Goal: Find specific page/section: Find specific page/section

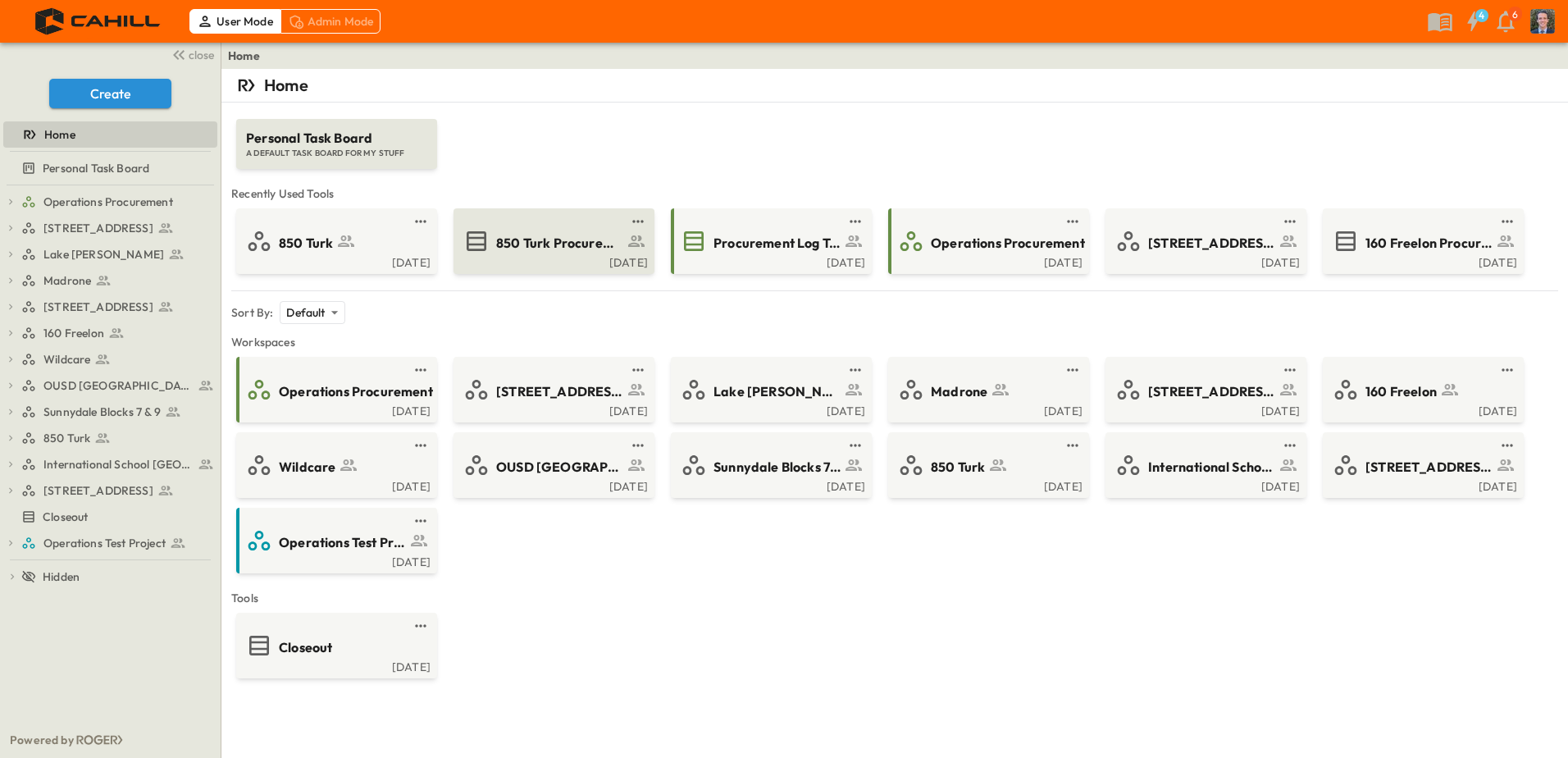
click at [520, 239] on span "850 Turk Procurement Log" at bounding box center [560, 244] width 127 height 19
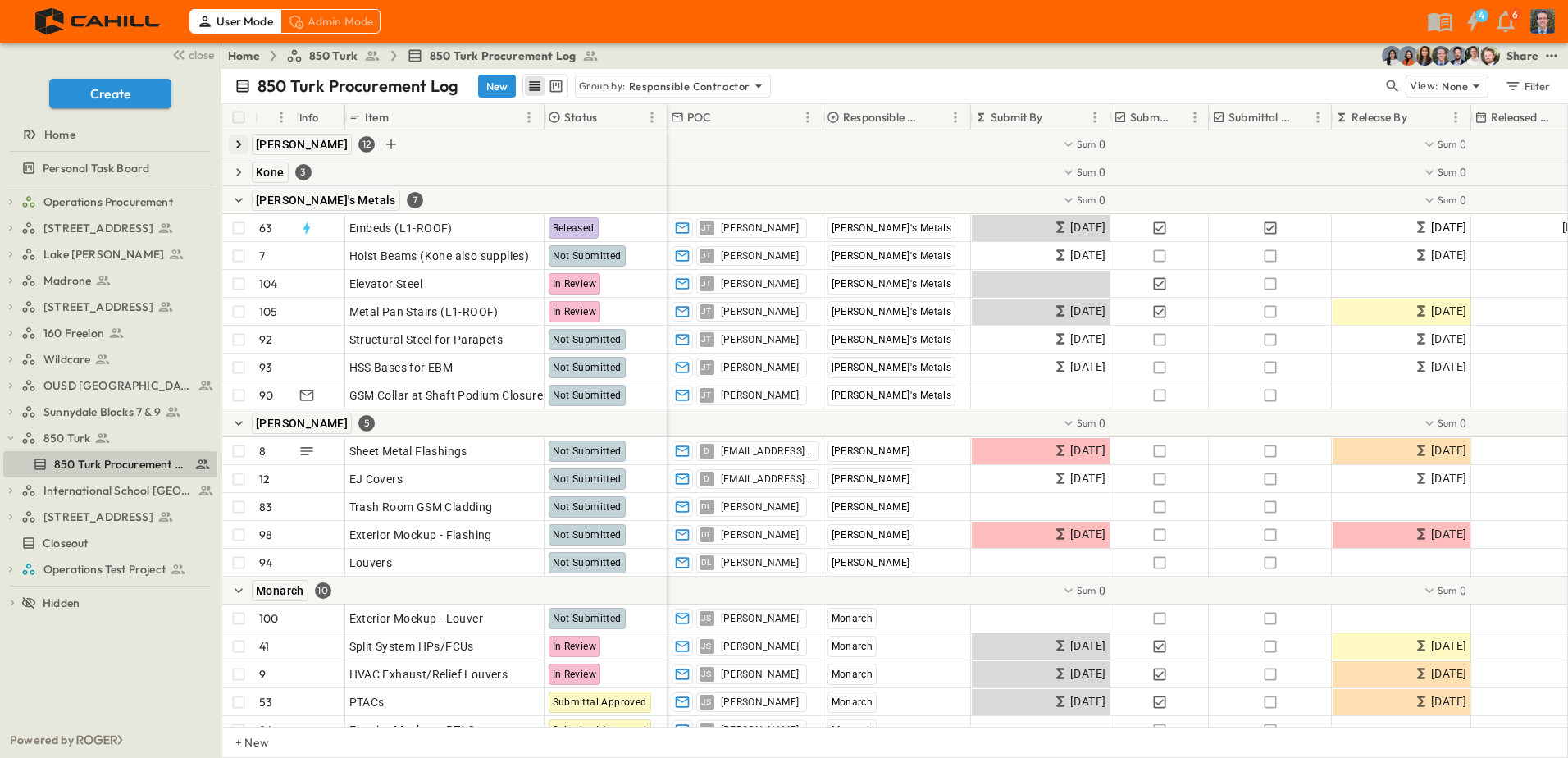
click at [233, 152] on icon "button" at bounding box center [238, 143] width 16 height 16
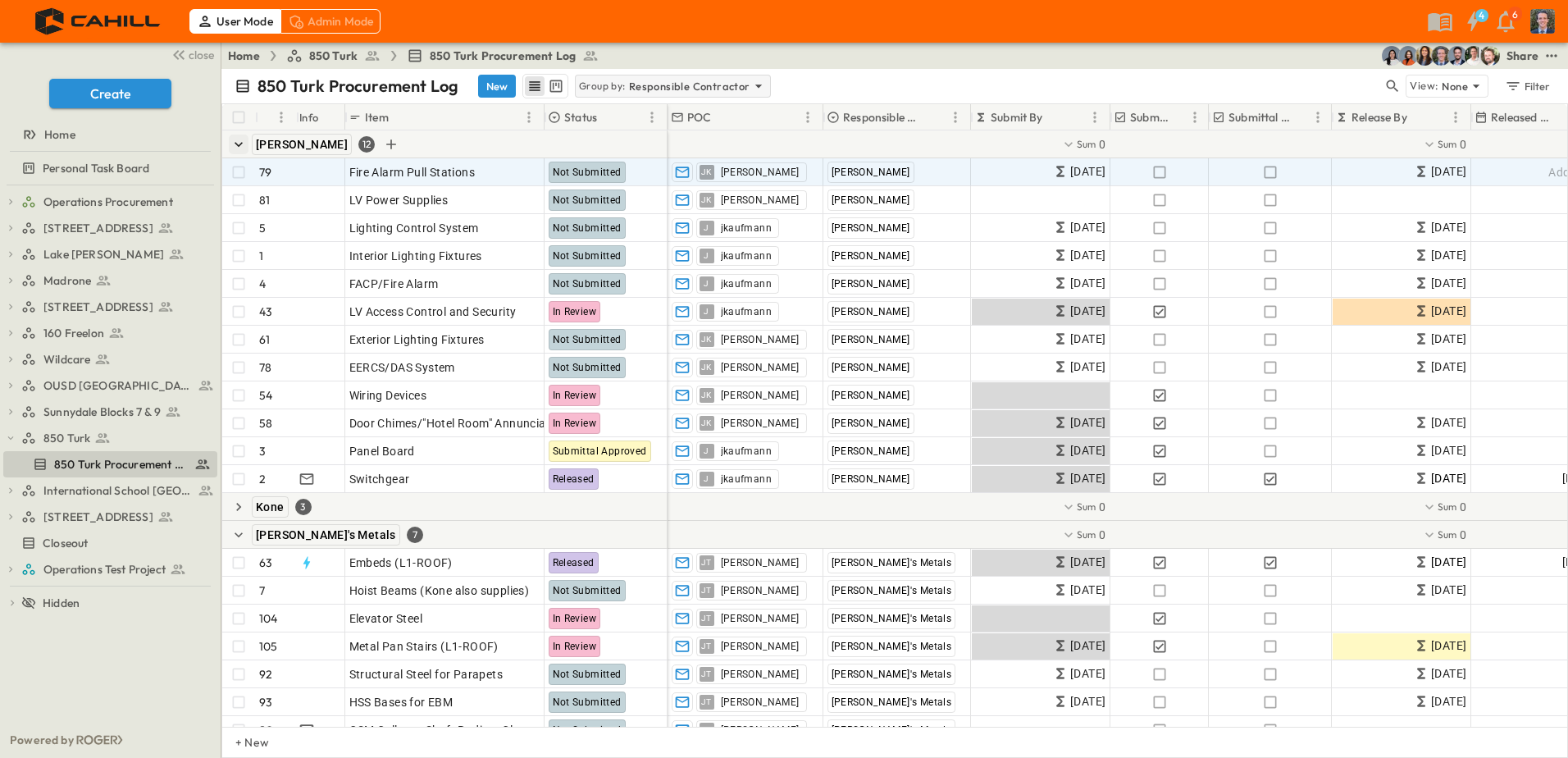
click at [750, 82] on icon at bounding box center [758, 86] width 16 height 16
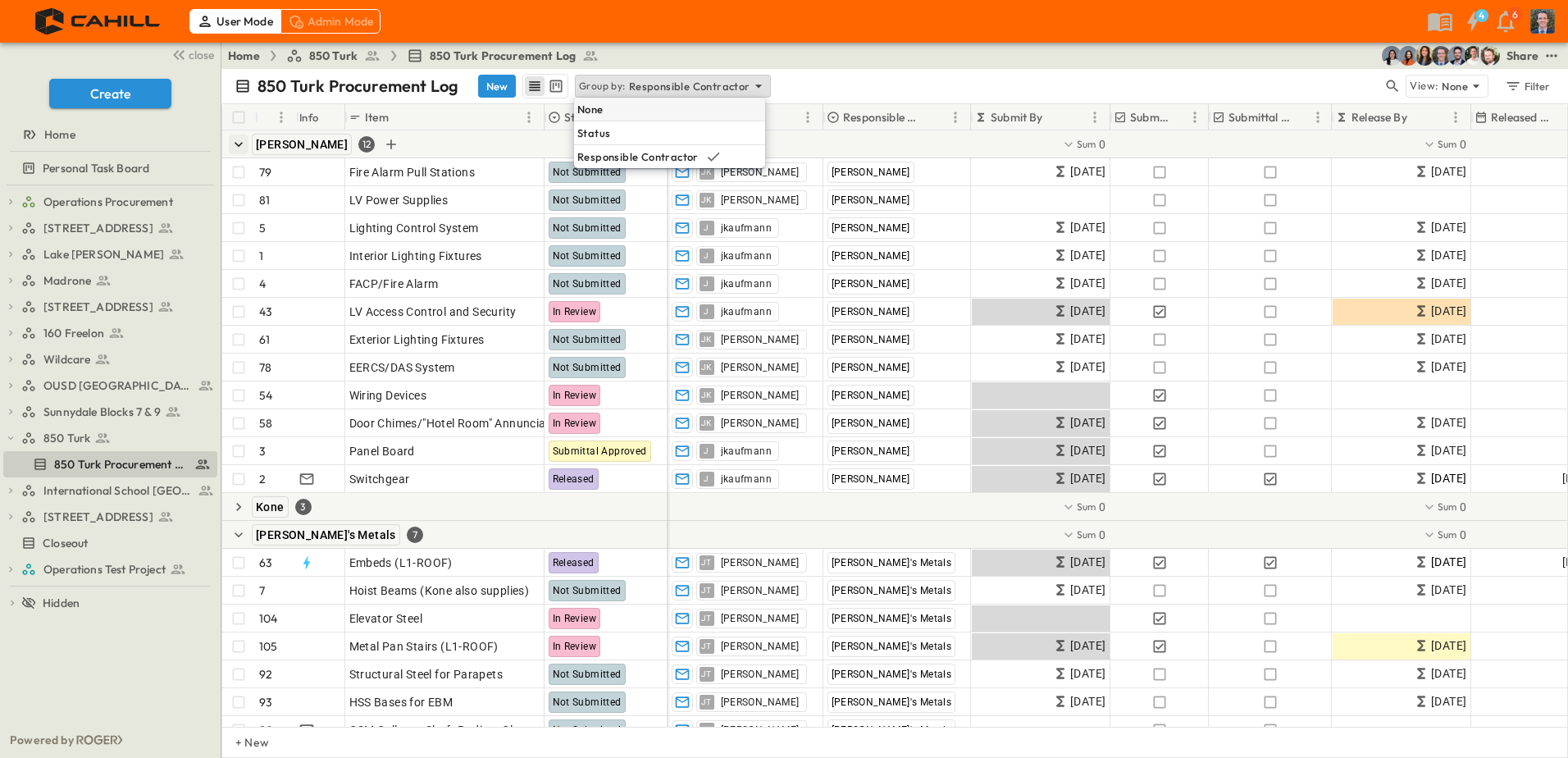
click at [633, 111] on div "None" at bounding box center [669, 109] width 191 height 23
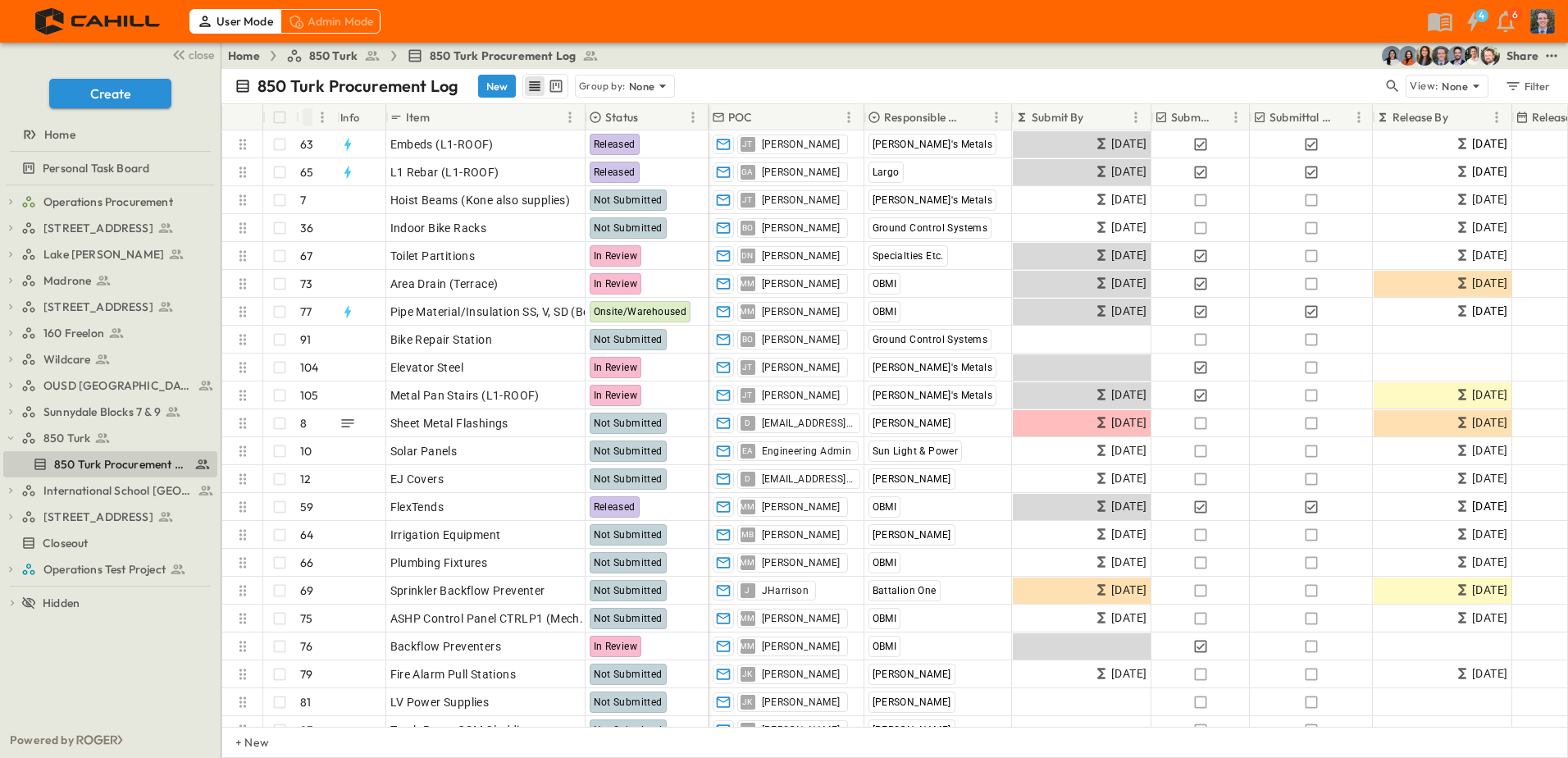
click at [312, 114] on icon "Sort" at bounding box center [312, 117] width 9 height 9
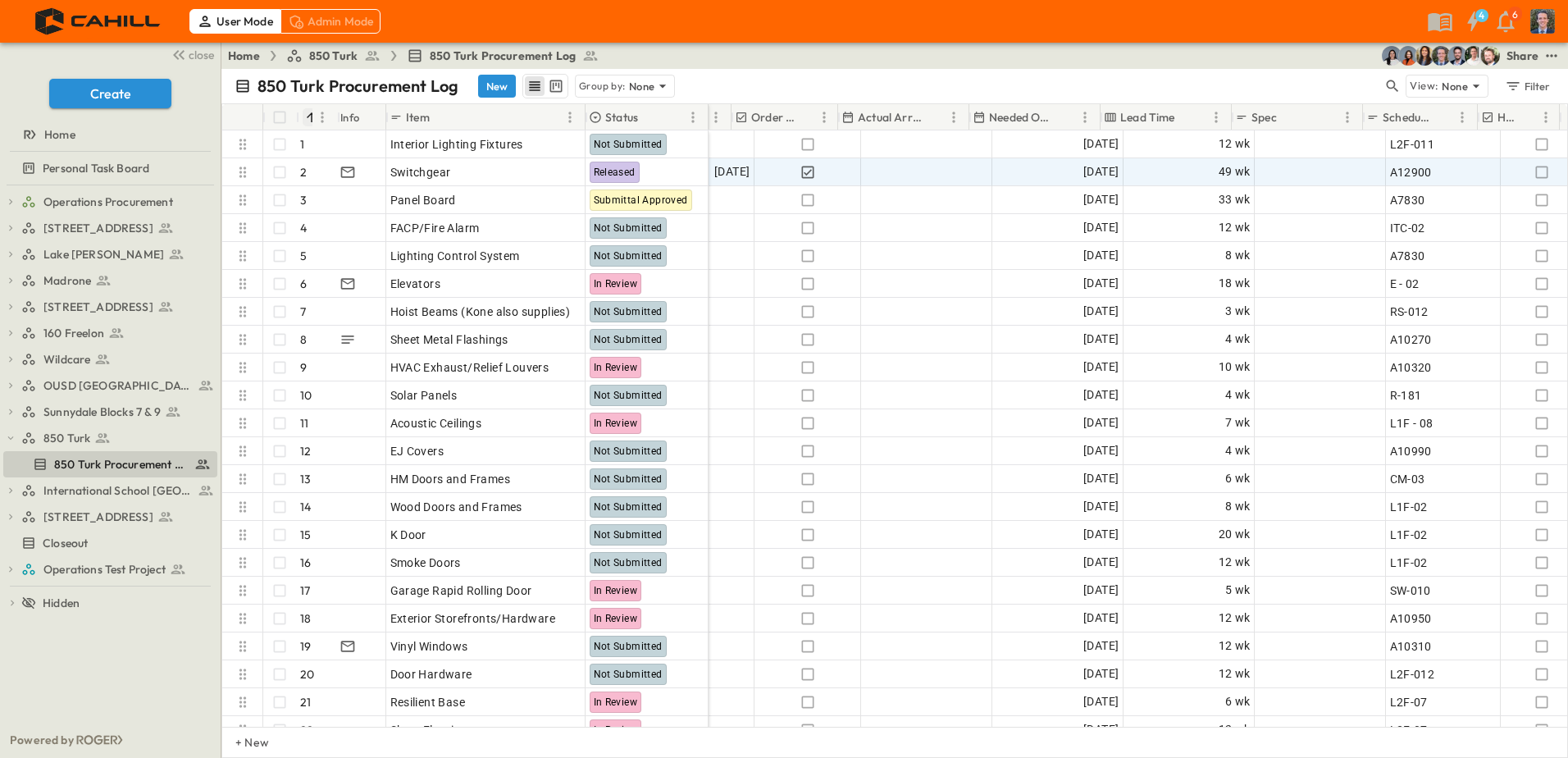
scroll to position [0, 912]
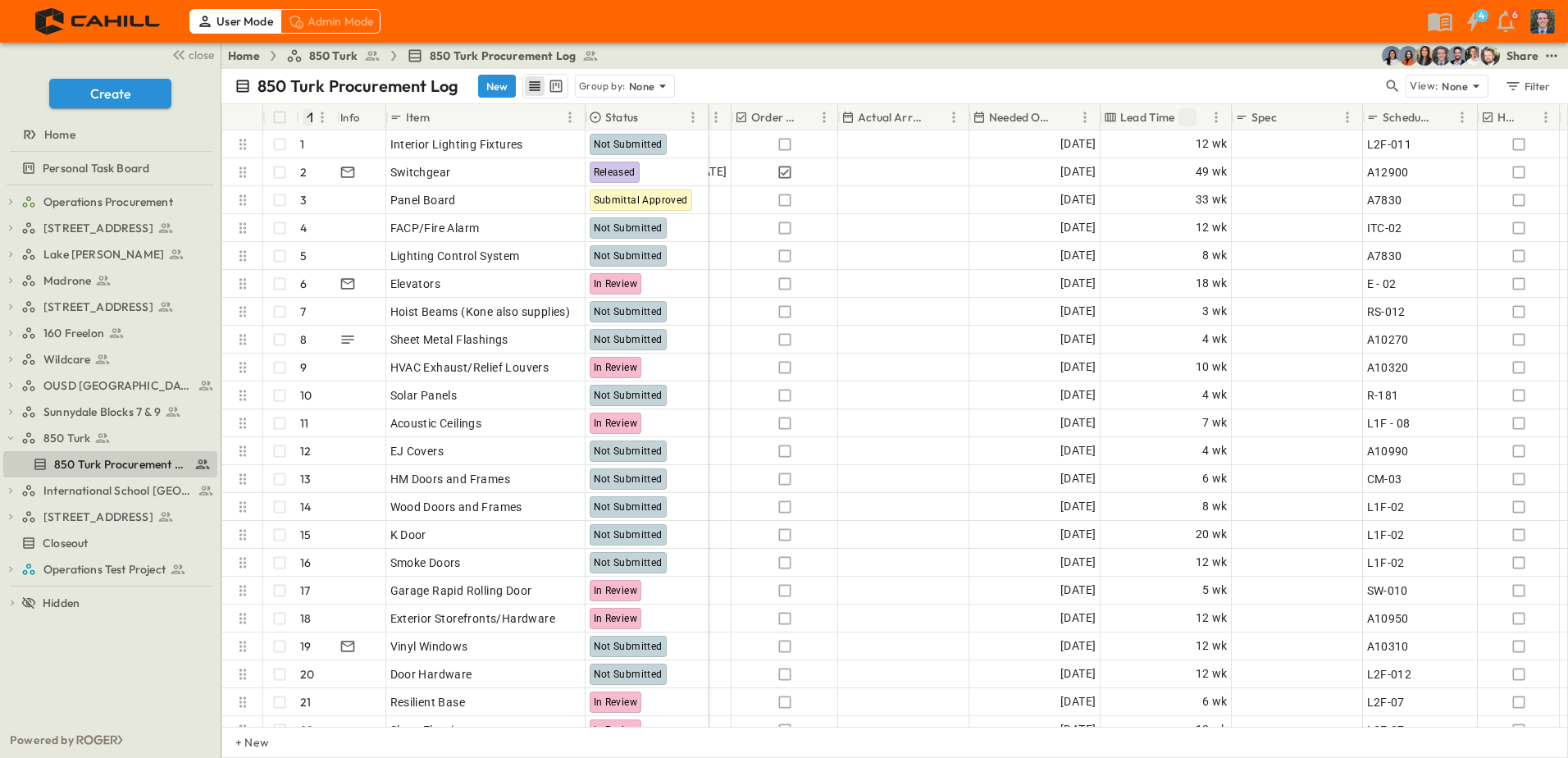
click at [1189, 109] on icon "Sort" at bounding box center [1188, 117] width 15 height 15
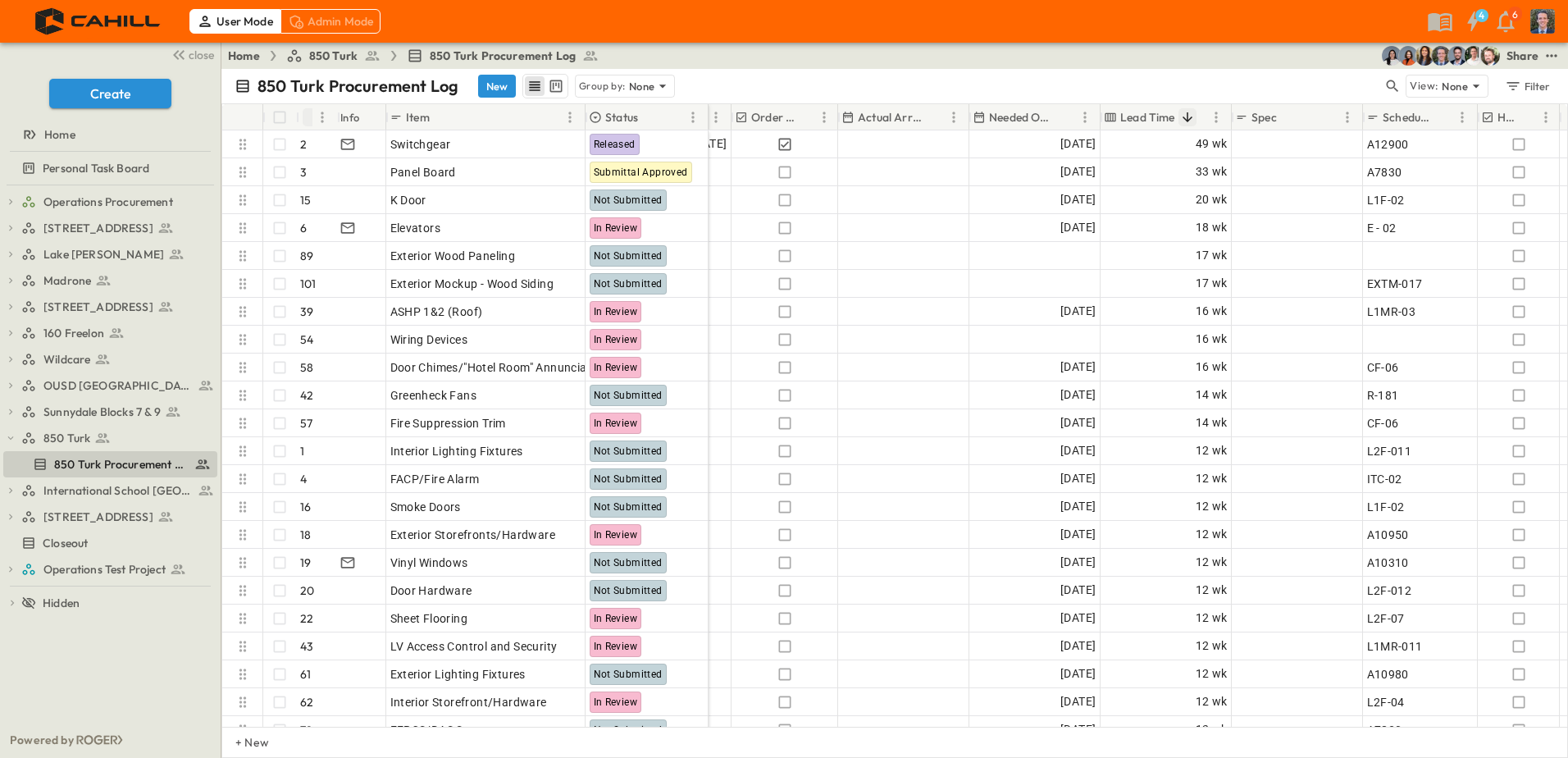
click at [1189, 116] on icon "Sort" at bounding box center [1188, 117] width 15 height 15
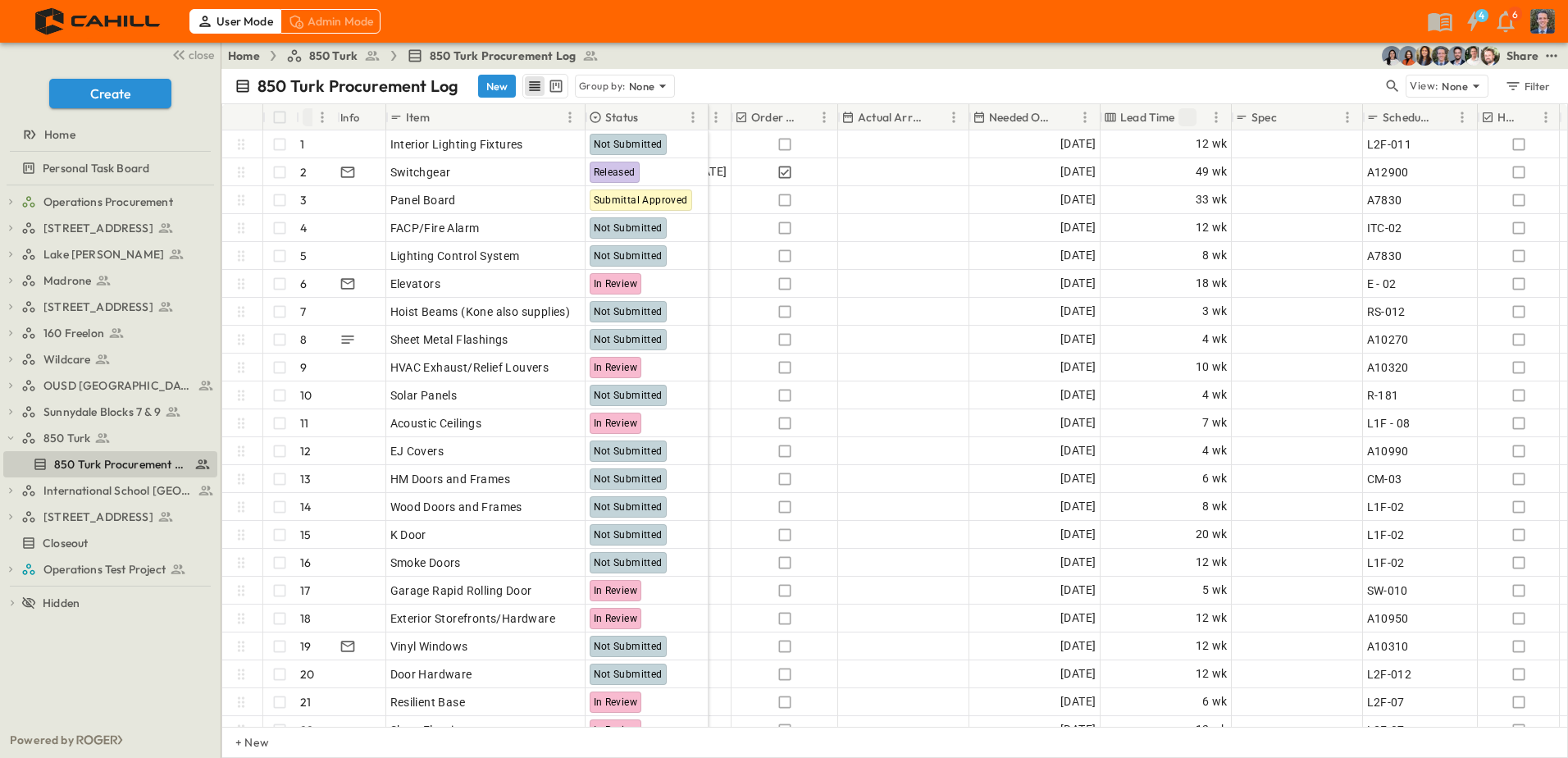
click at [1188, 113] on icon "Sort" at bounding box center [1188, 117] width 9 height 9
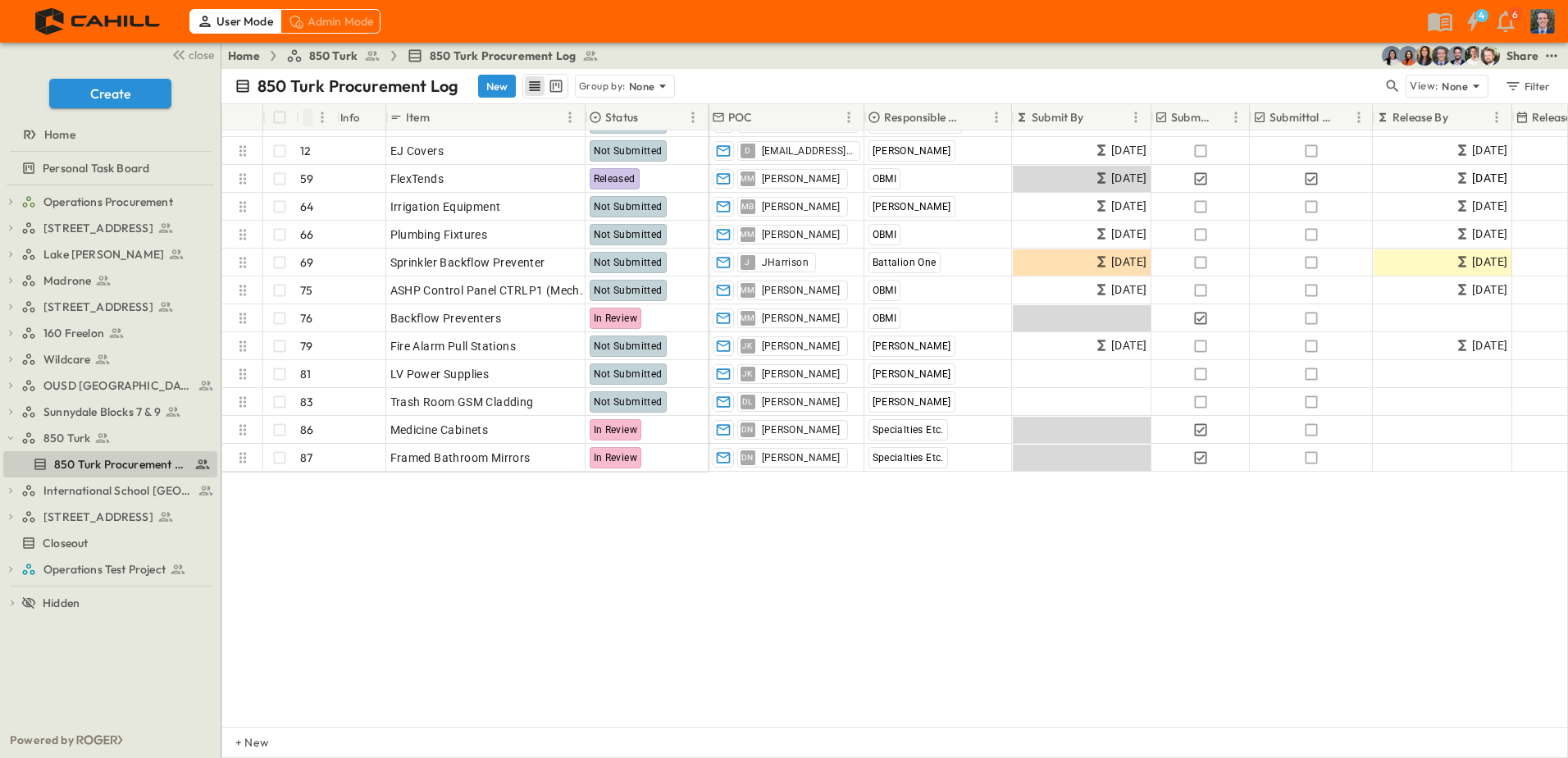
scroll to position [0, 0]
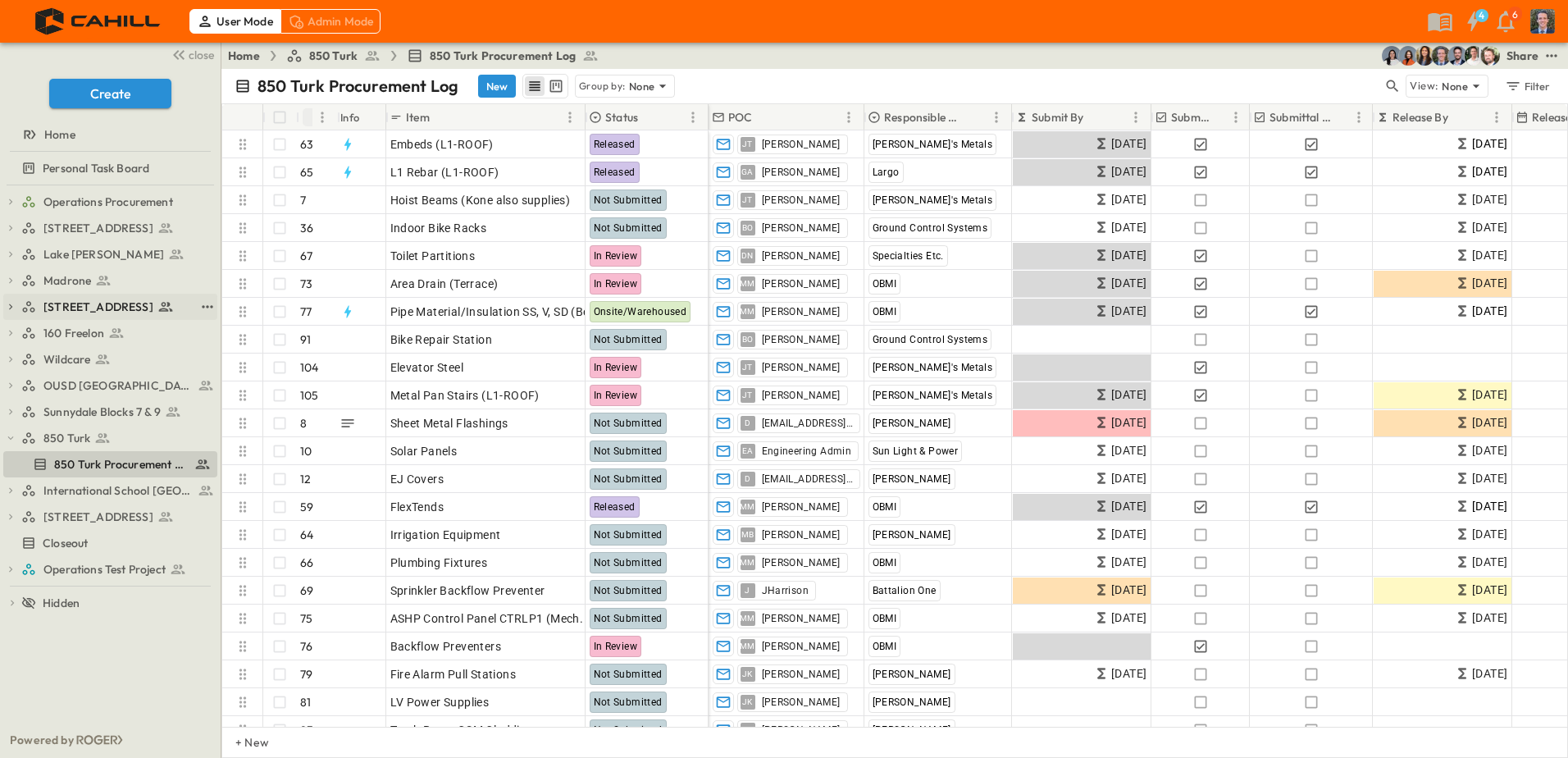
click at [68, 305] on span "[STREET_ADDRESS]" at bounding box center [98, 306] width 110 height 16
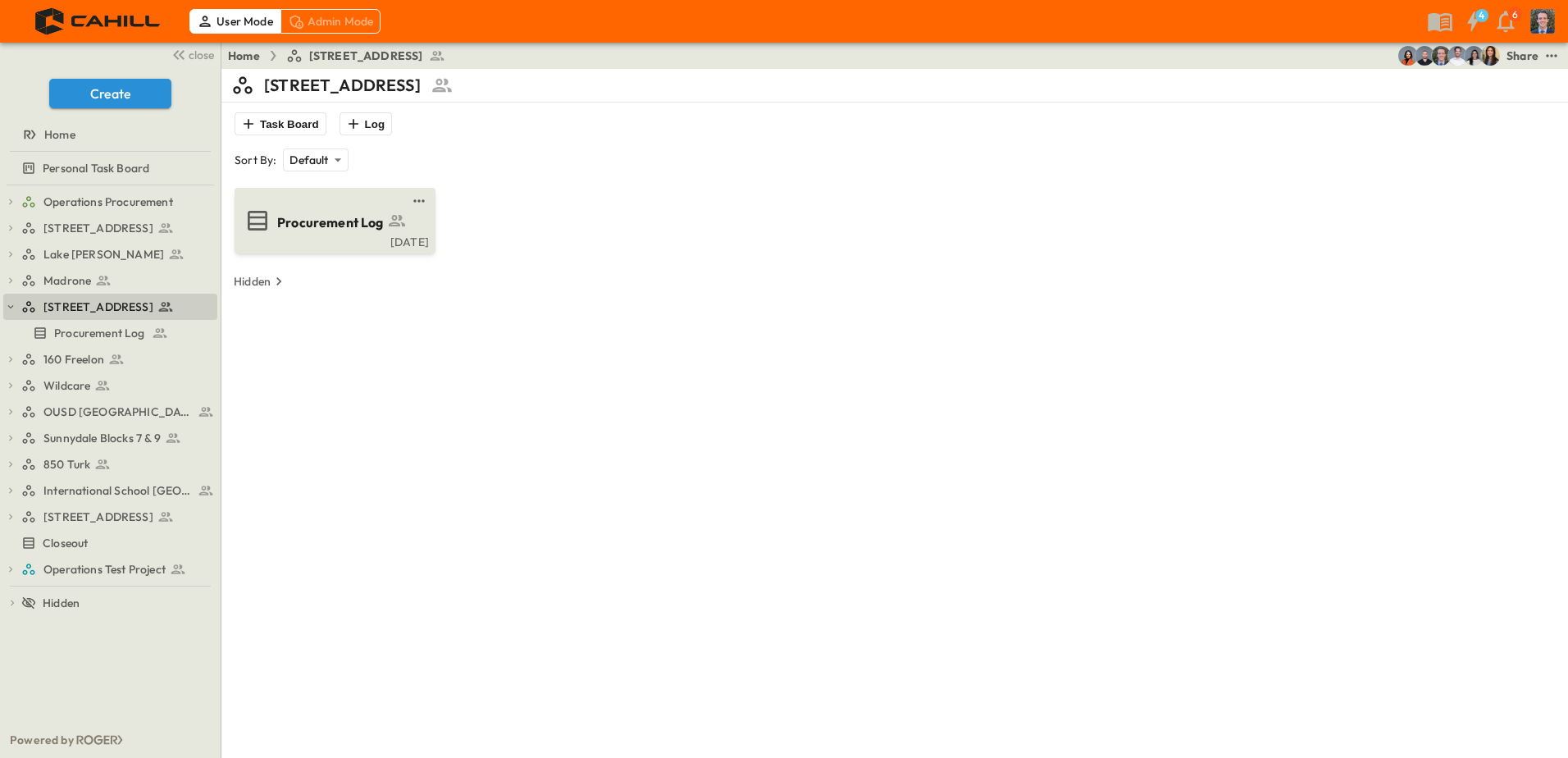
click at [336, 219] on span "Procurement Log" at bounding box center [330, 223] width 107 height 19
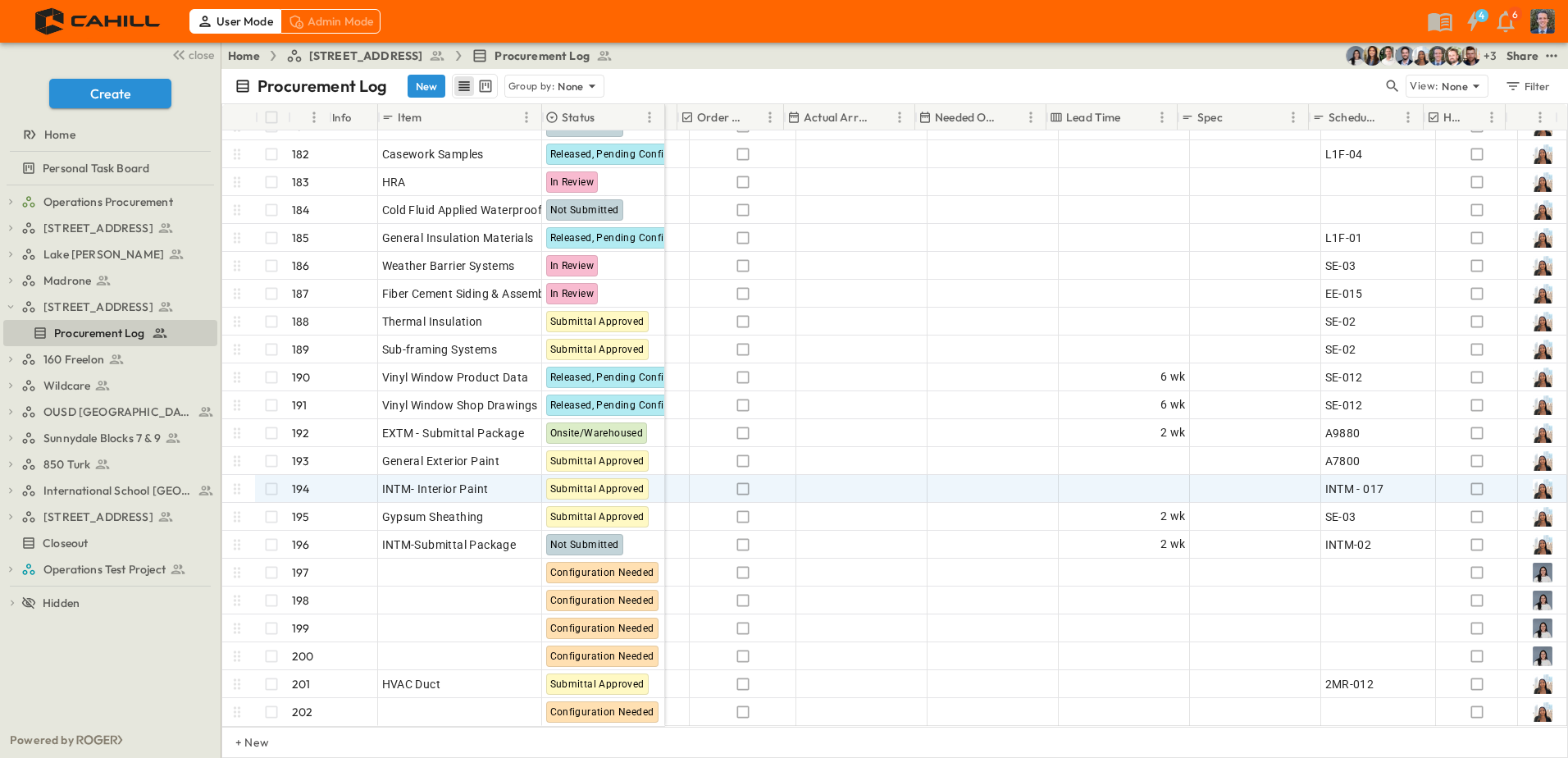
scroll to position [5048, 922]
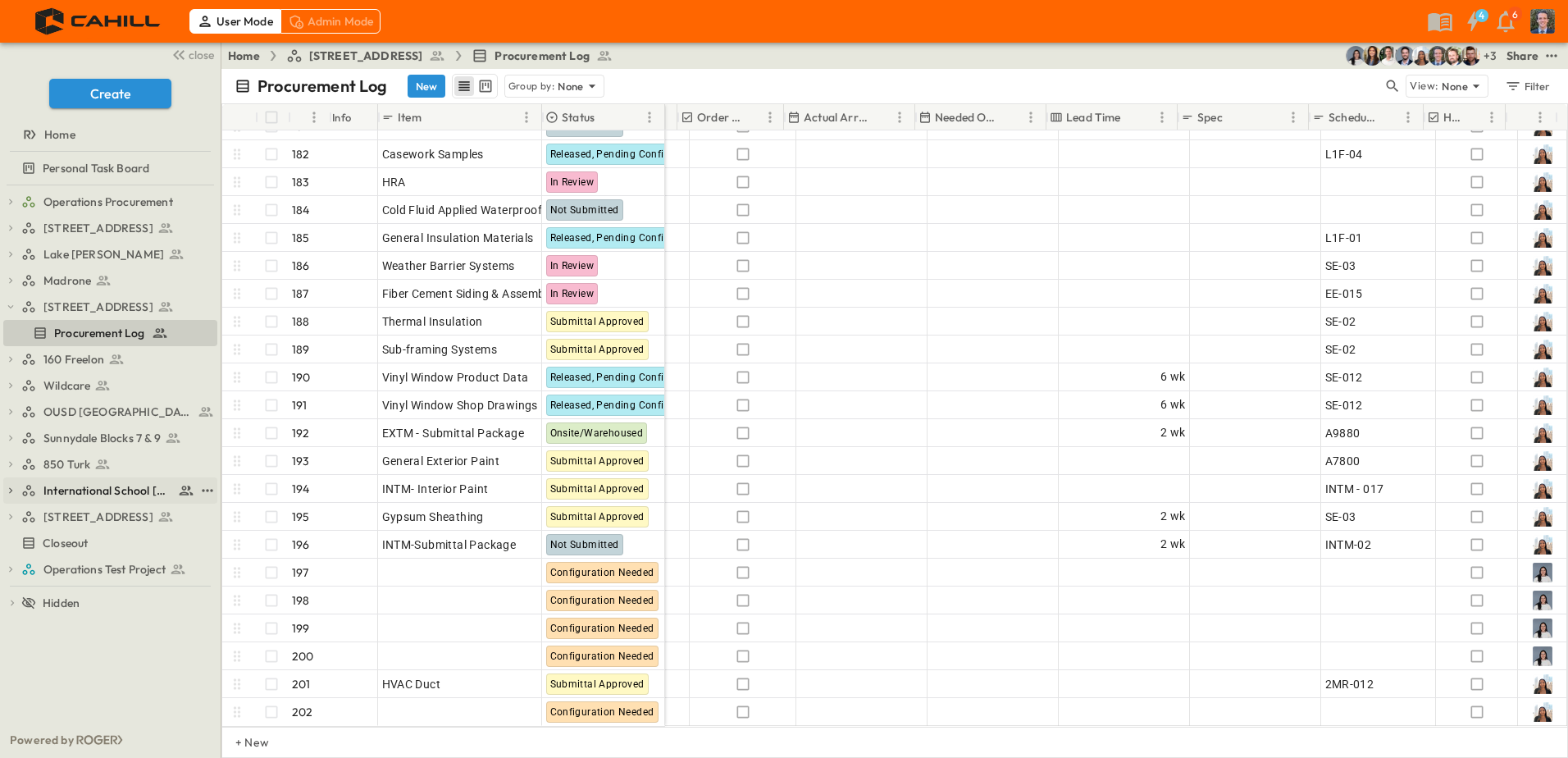
click at [9, 491] on icon "button" at bounding box center [10, 490] width 11 height 11
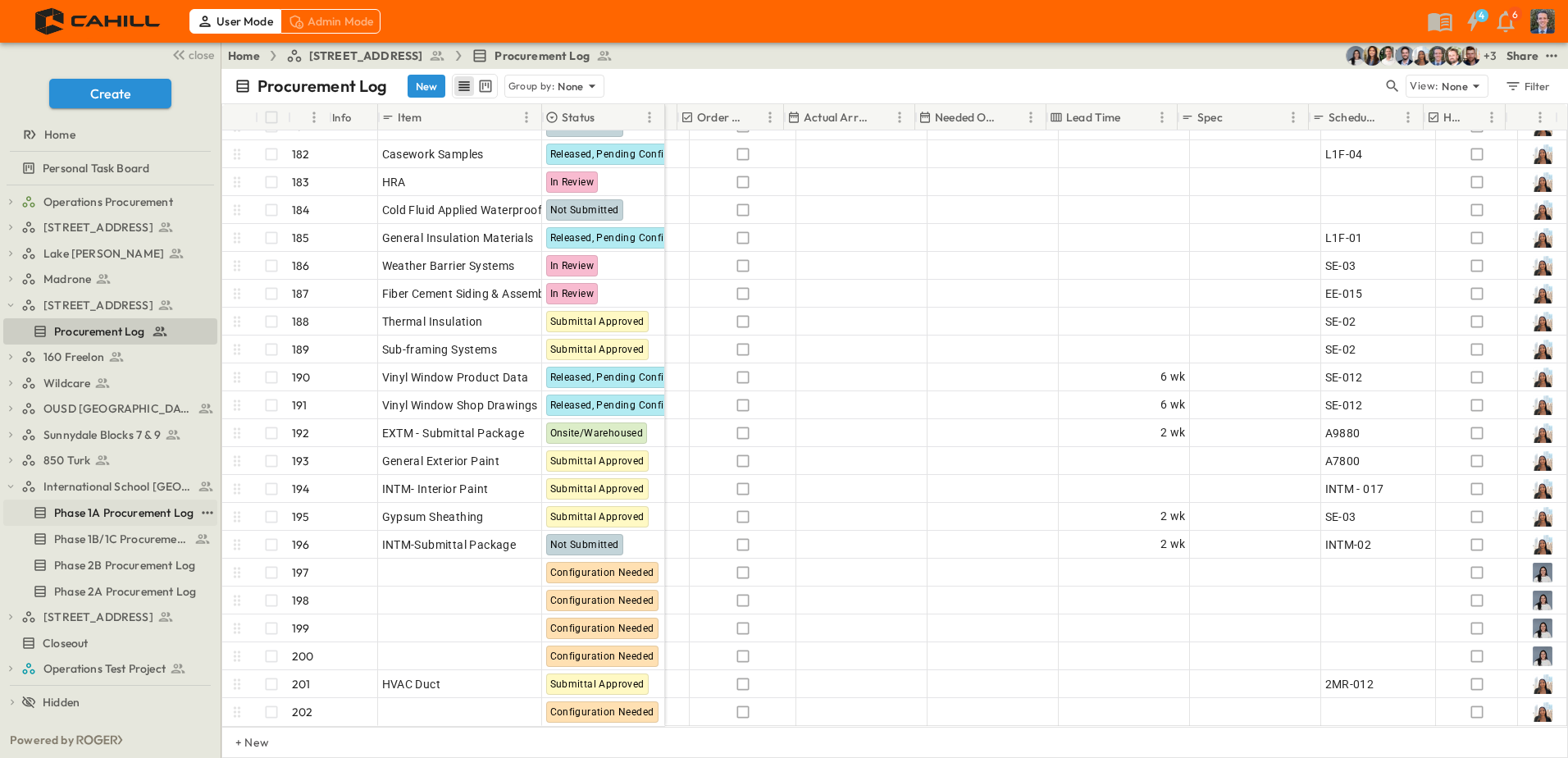
click at [101, 514] on span "Phase 1A Procurement Log" at bounding box center [124, 512] width 140 height 16
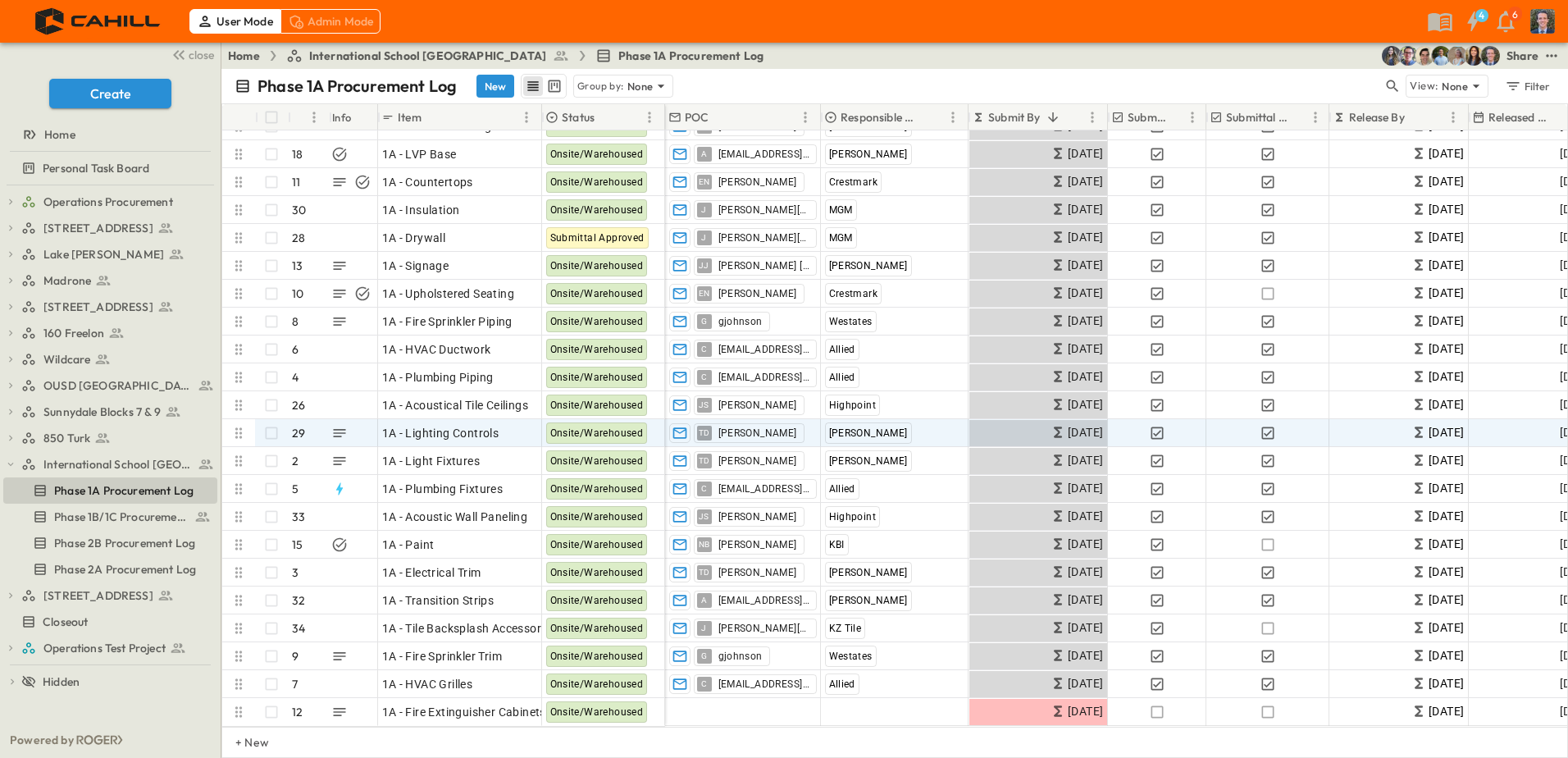
scroll to position [365, 0]
click at [336, 425] on icon "button" at bounding box center [339, 432] width 16 height 16
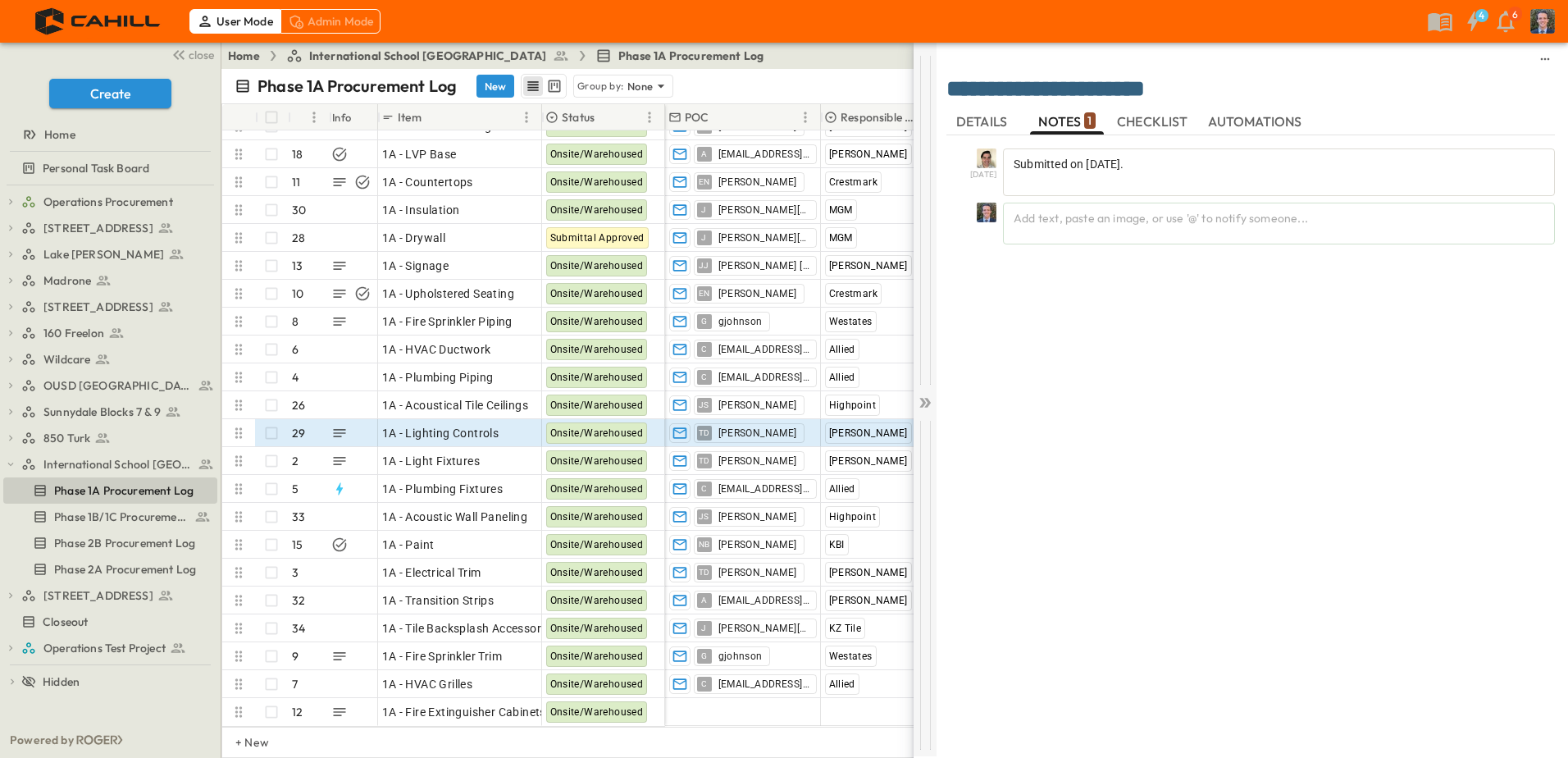
click at [923, 399] on icon at bounding box center [922, 402] width 7 height 9
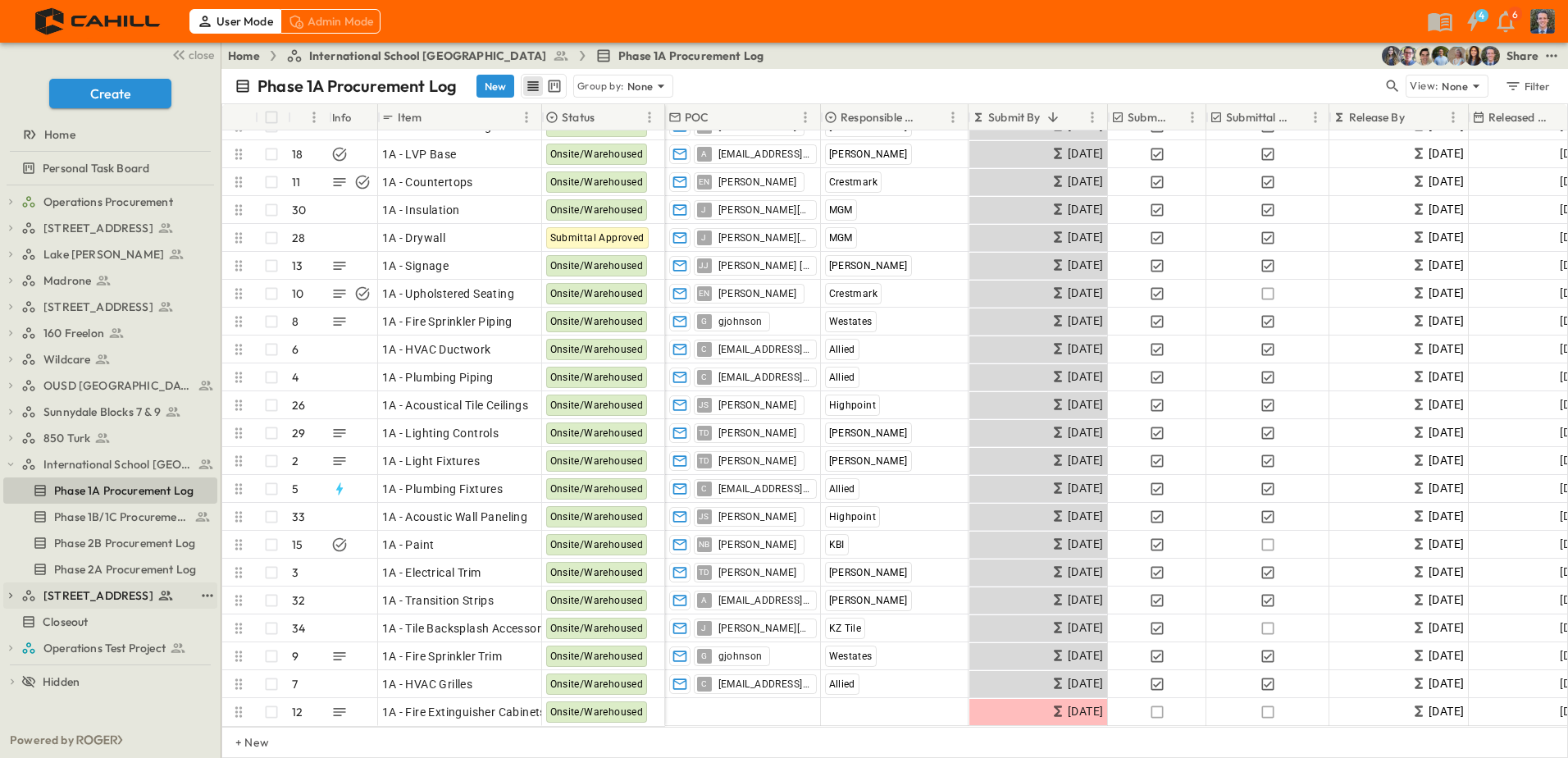
click at [11, 597] on icon "button" at bounding box center [10, 596] width 11 height 11
click at [91, 612] on span "525 North Capitol Procurement Log" at bounding box center [124, 616] width 141 height 16
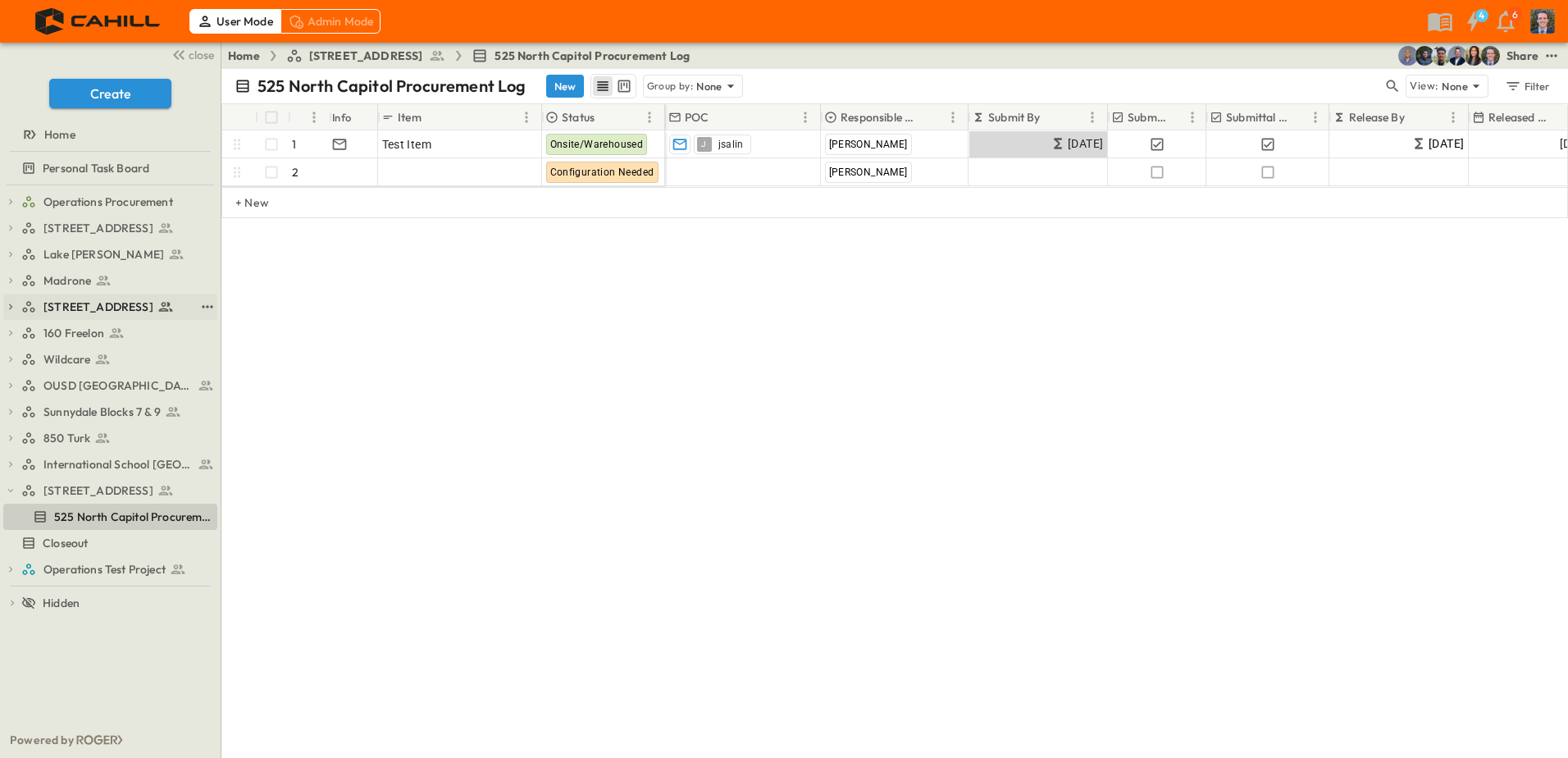
click at [9, 308] on icon "button" at bounding box center [10, 307] width 11 height 11
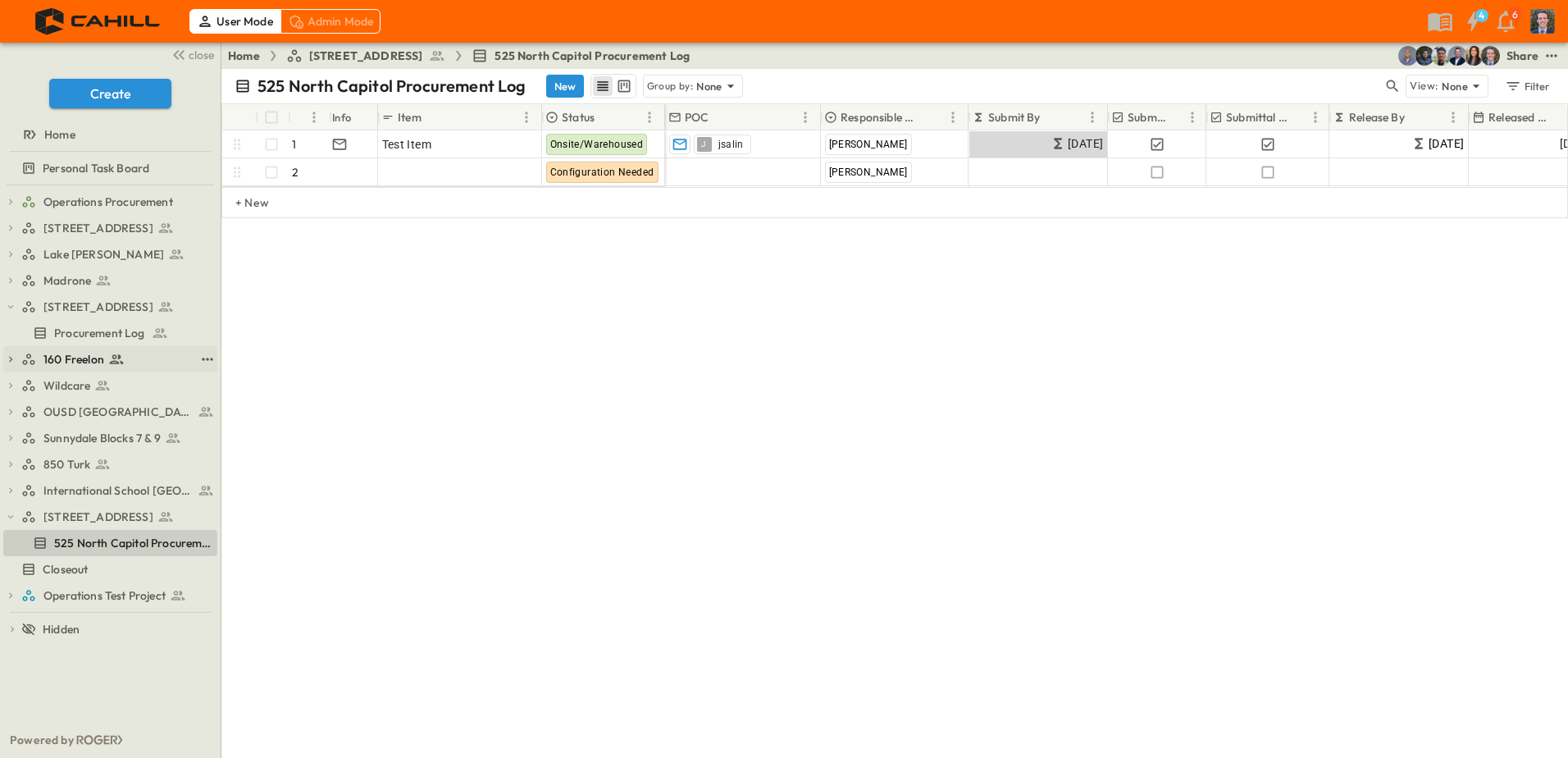
click at [8, 359] on icon "button" at bounding box center [10, 359] width 11 height 11
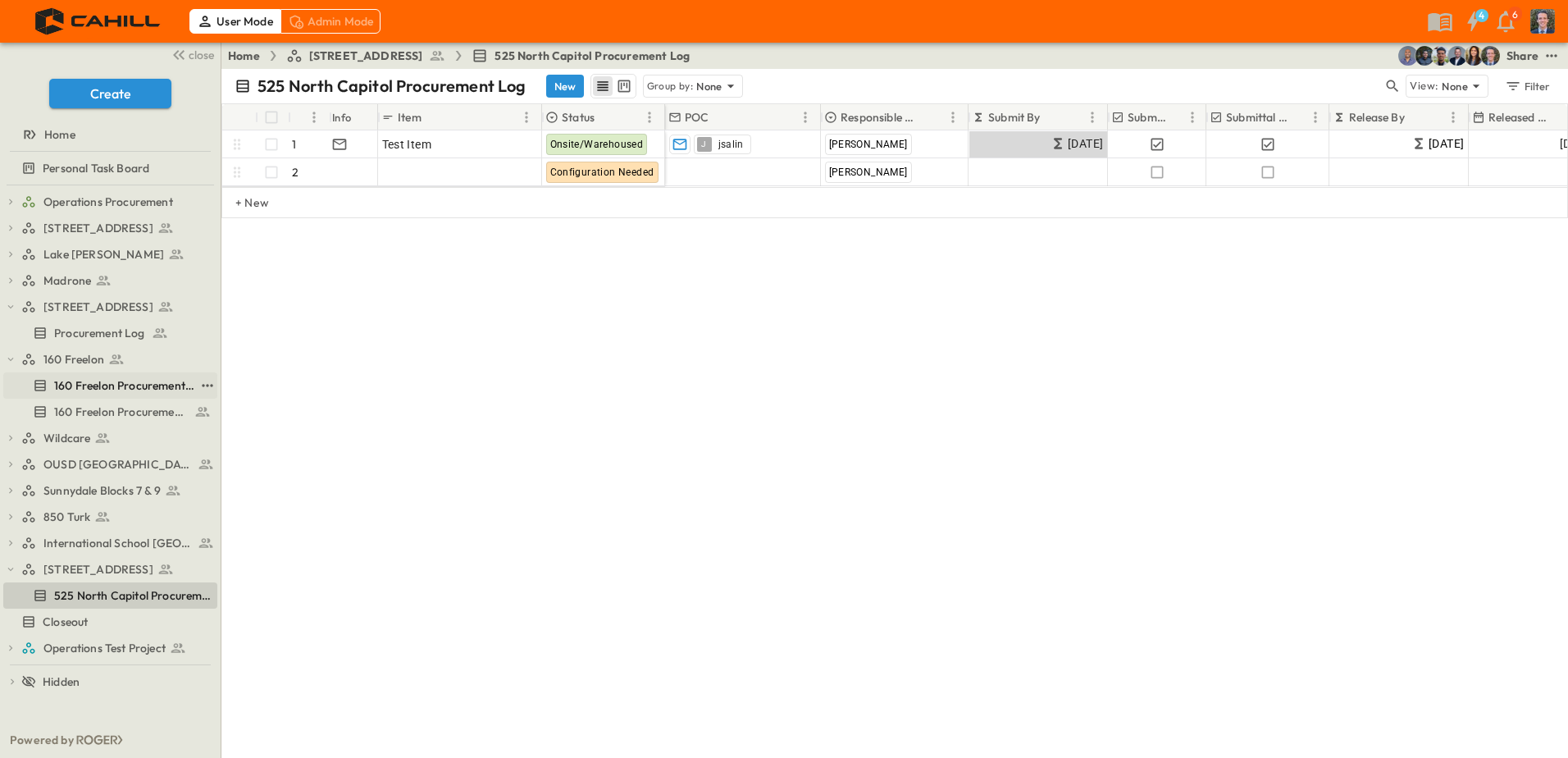
click at [92, 388] on span "160 Freelon Procurement Log (Copy)" at bounding box center [124, 385] width 141 height 16
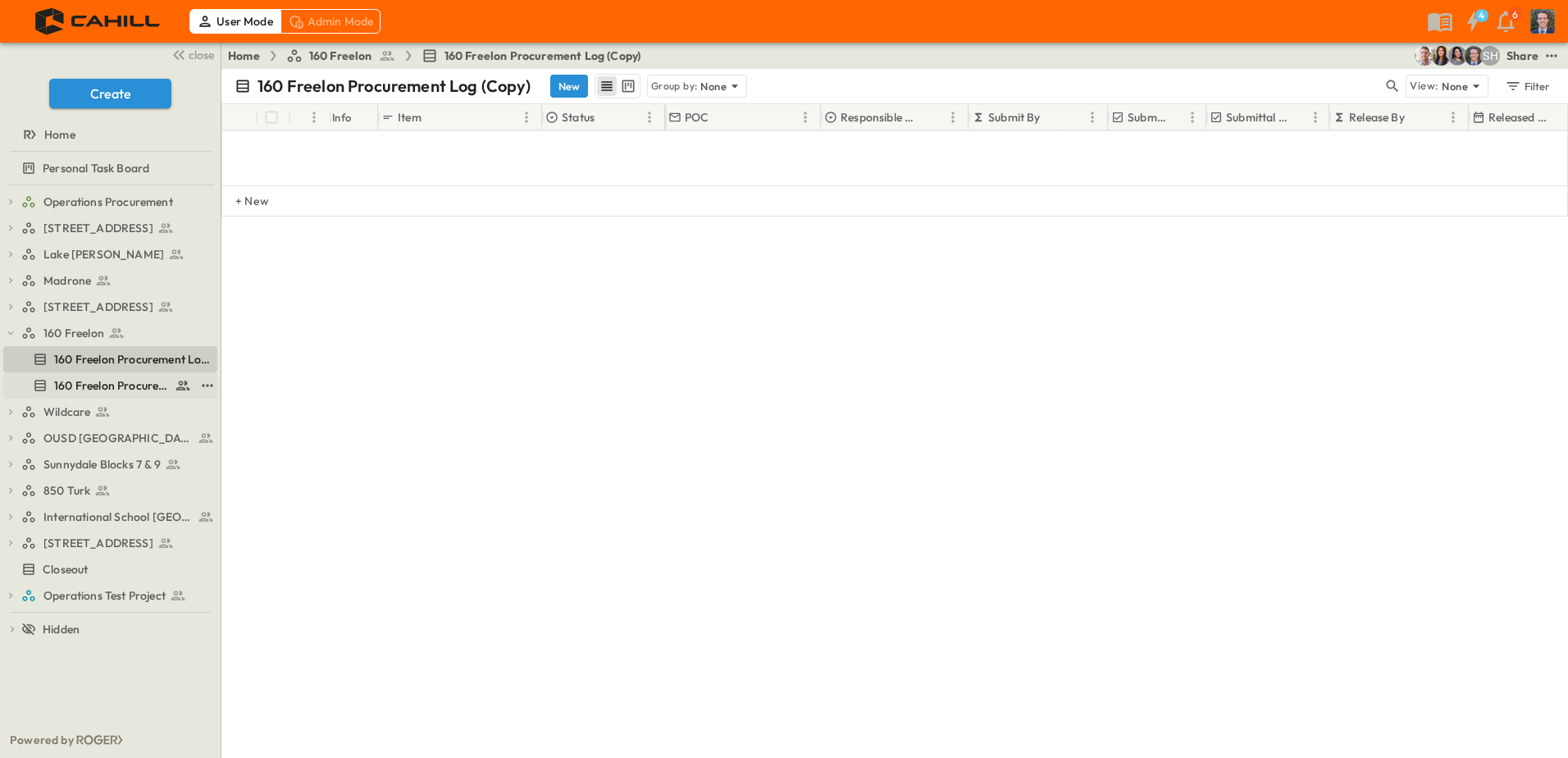
click at [132, 379] on span "160 Freelon Procurement Log" at bounding box center [110, 385] width 114 height 16
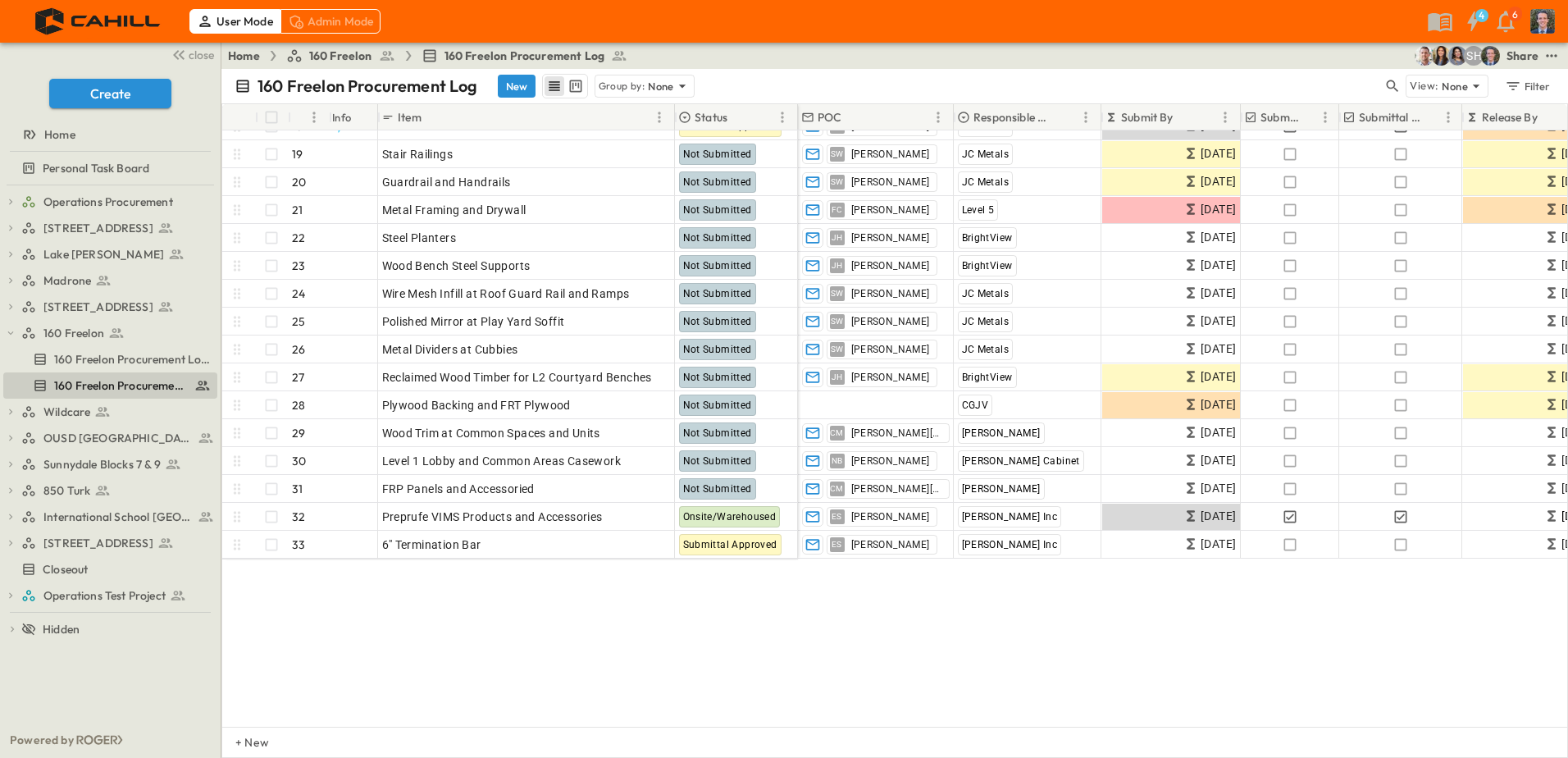
scroll to position [246, 0]
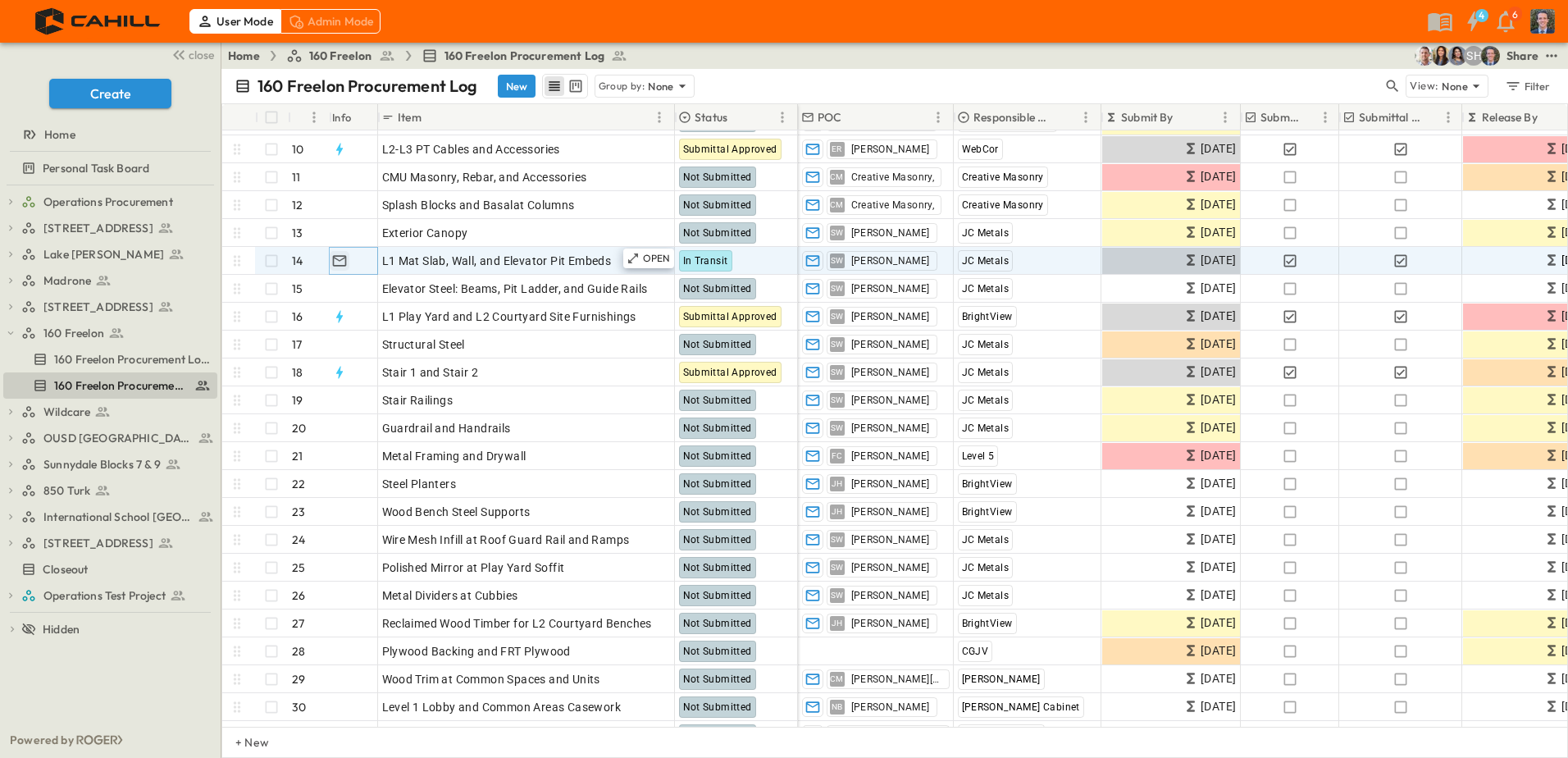
click at [338, 260] on icon "button" at bounding box center [339, 260] width 14 height 10
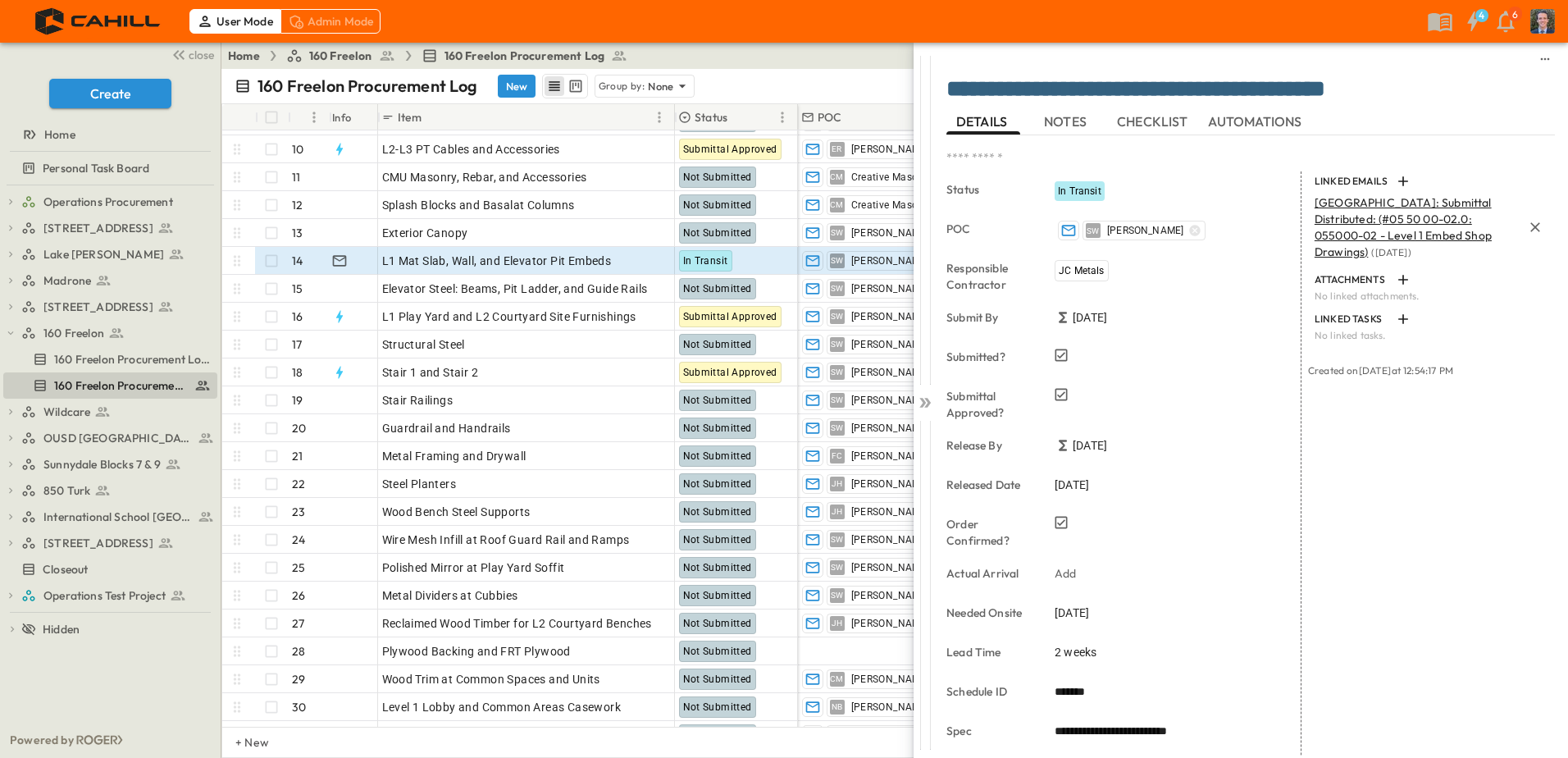
click at [1358, 215] on span "160 FREELON STREET: Submittal Distributed: (#05 50 00-02.0: 055000-02 - Level 1…" at bounding box center [1403, 227] width 177 height 64
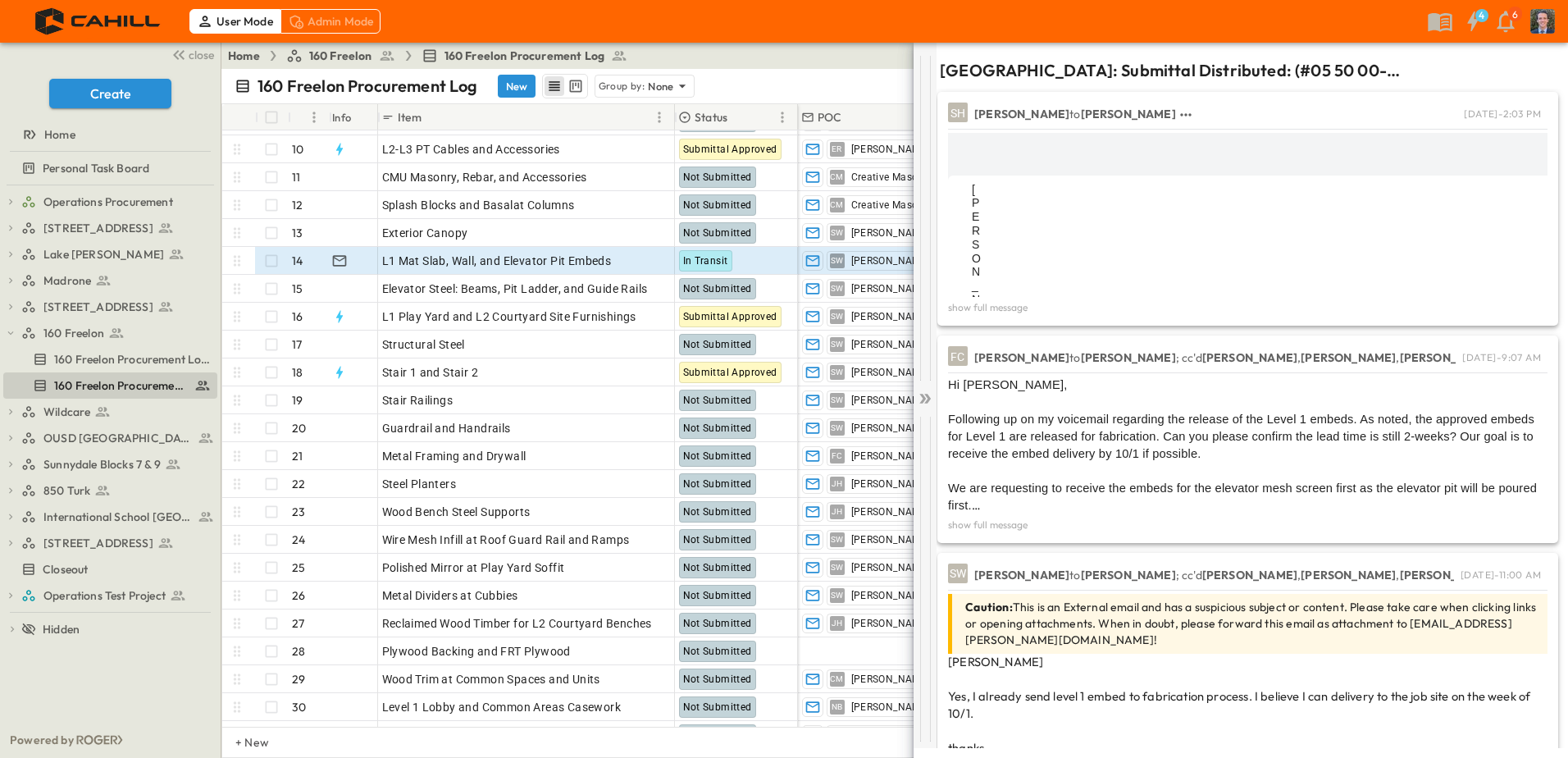
click at [927, 398] on icon at bounding box center [924, 397] width 16 height 16
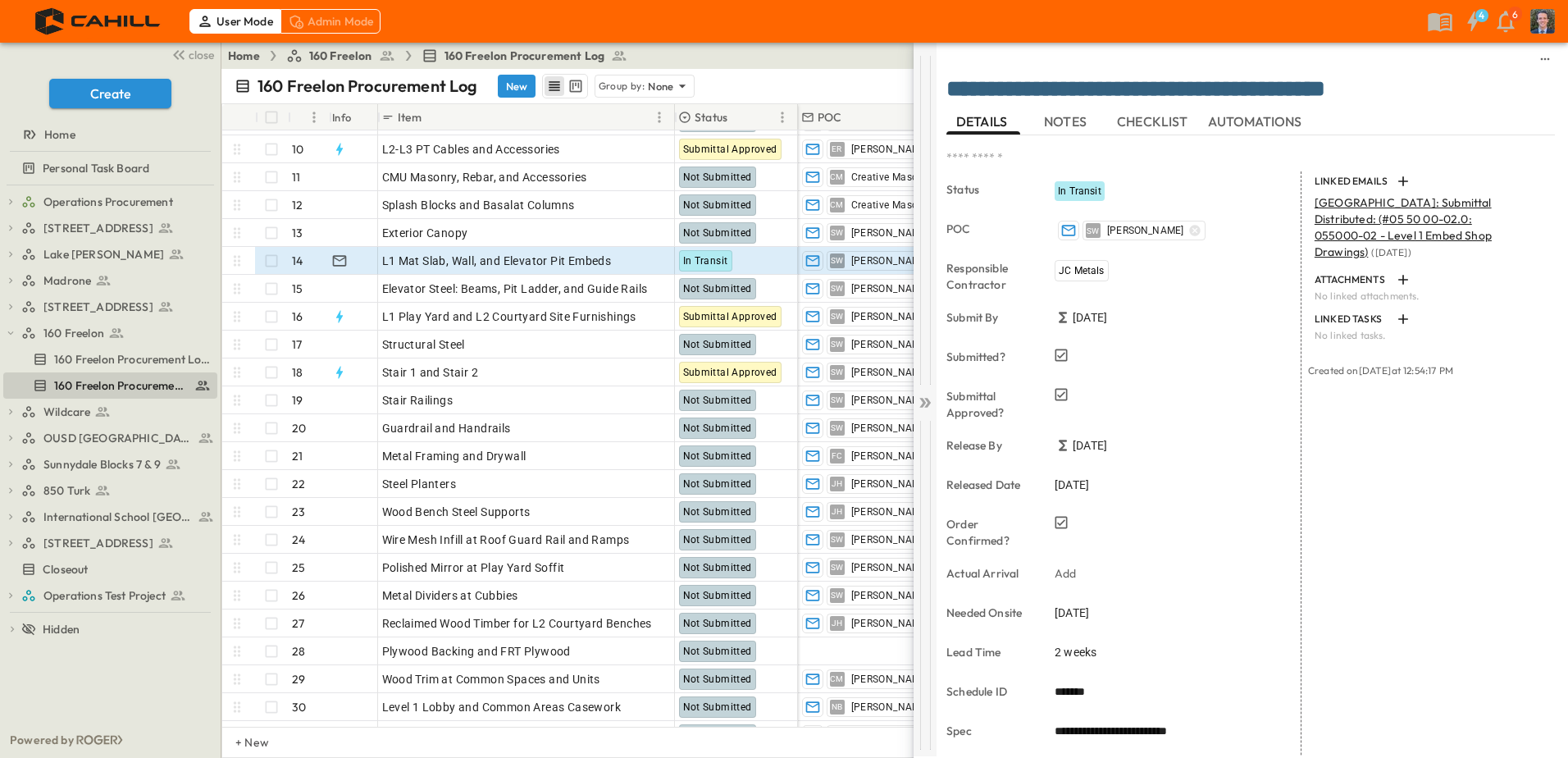
click at [925, 413] on div at bounding box center [925, 399] width 23 height 714
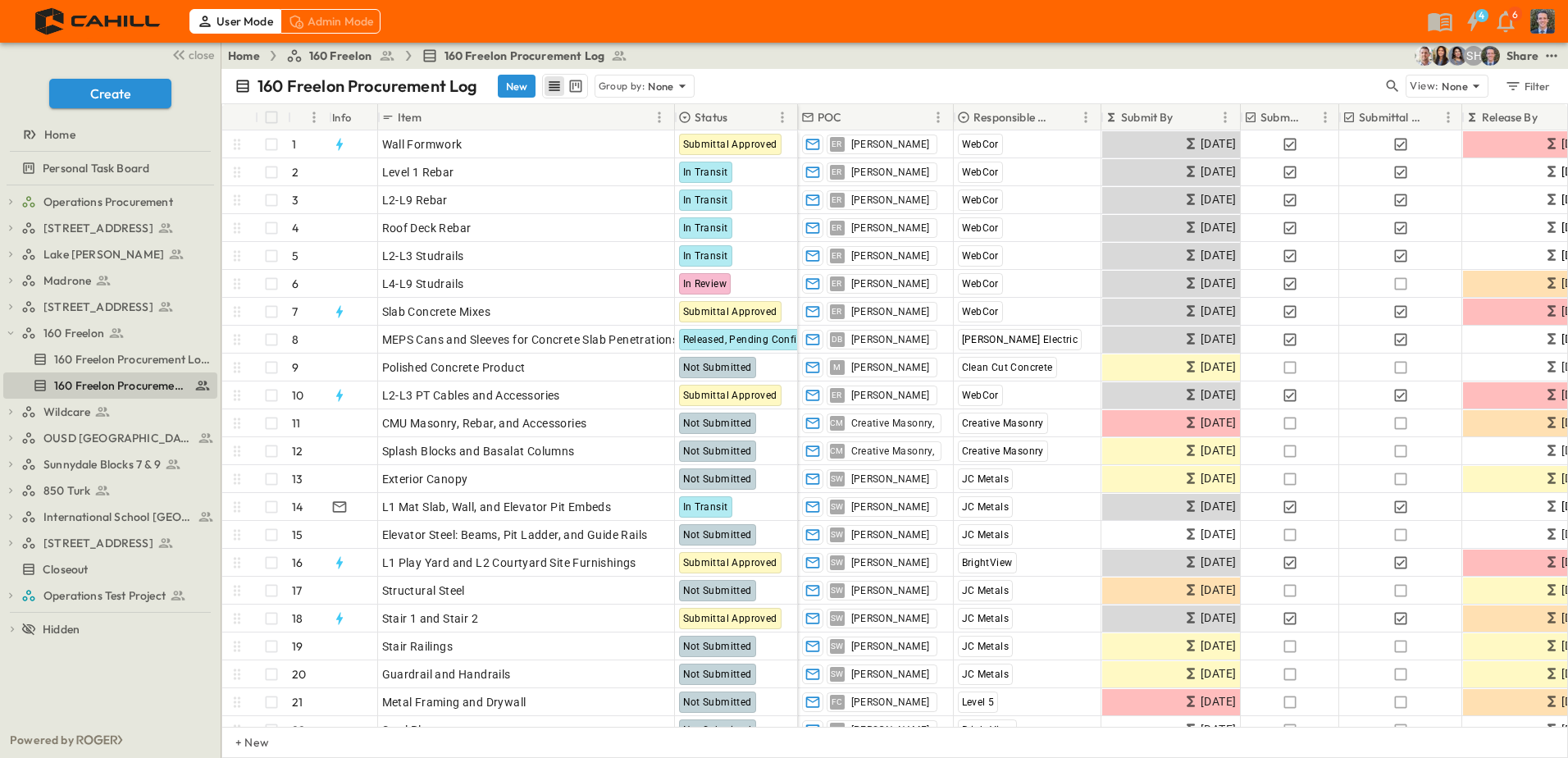
click at [1154, 110] on p "Submit By" at bounding box center [1147, 117] width 53 height 16
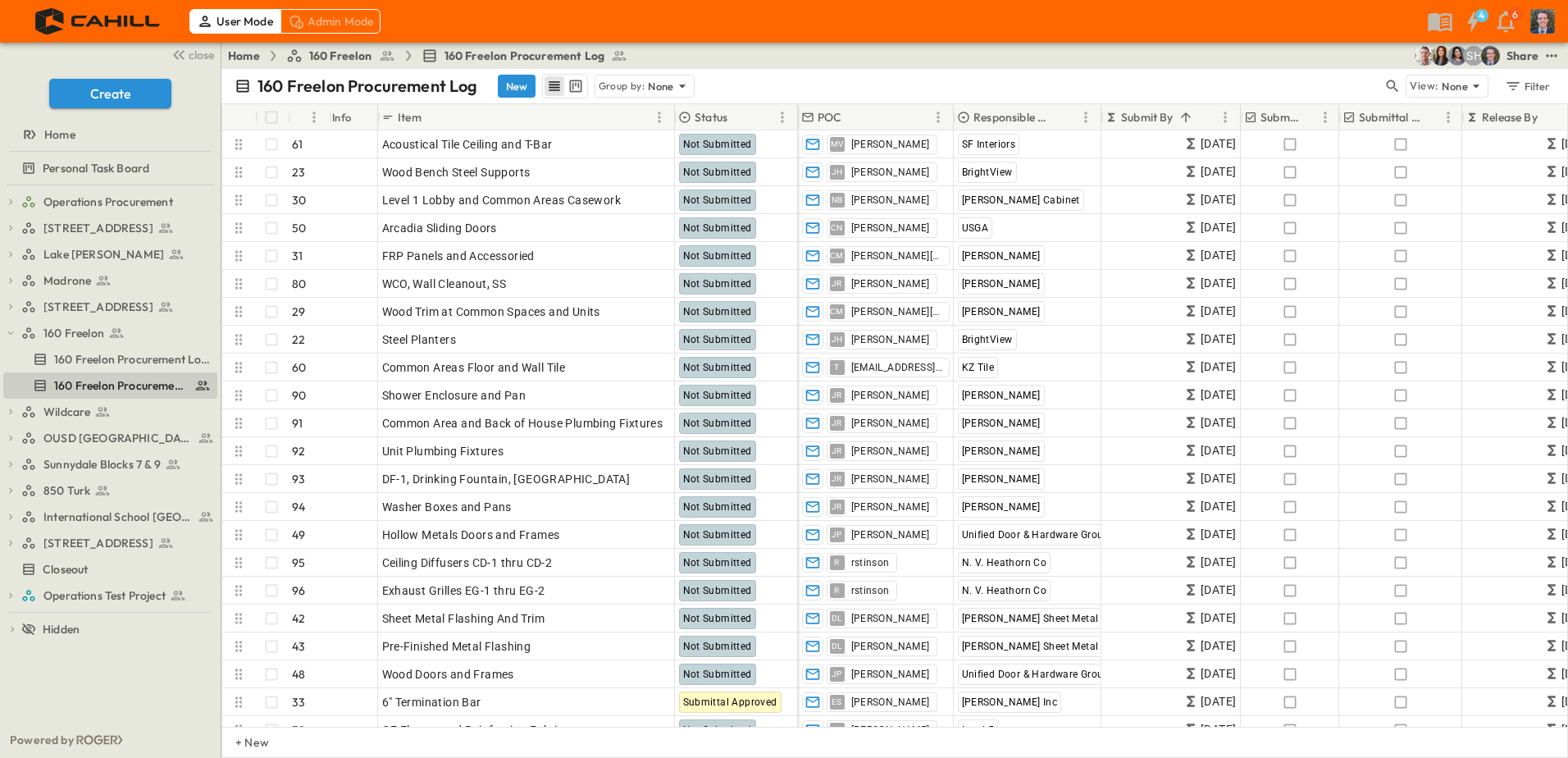
click at [1158, 109] on p "Submit By" at bounding box center [1147, 117] width 53 height 16
